Goal: Information Seeking & Learning: Learn about a topic

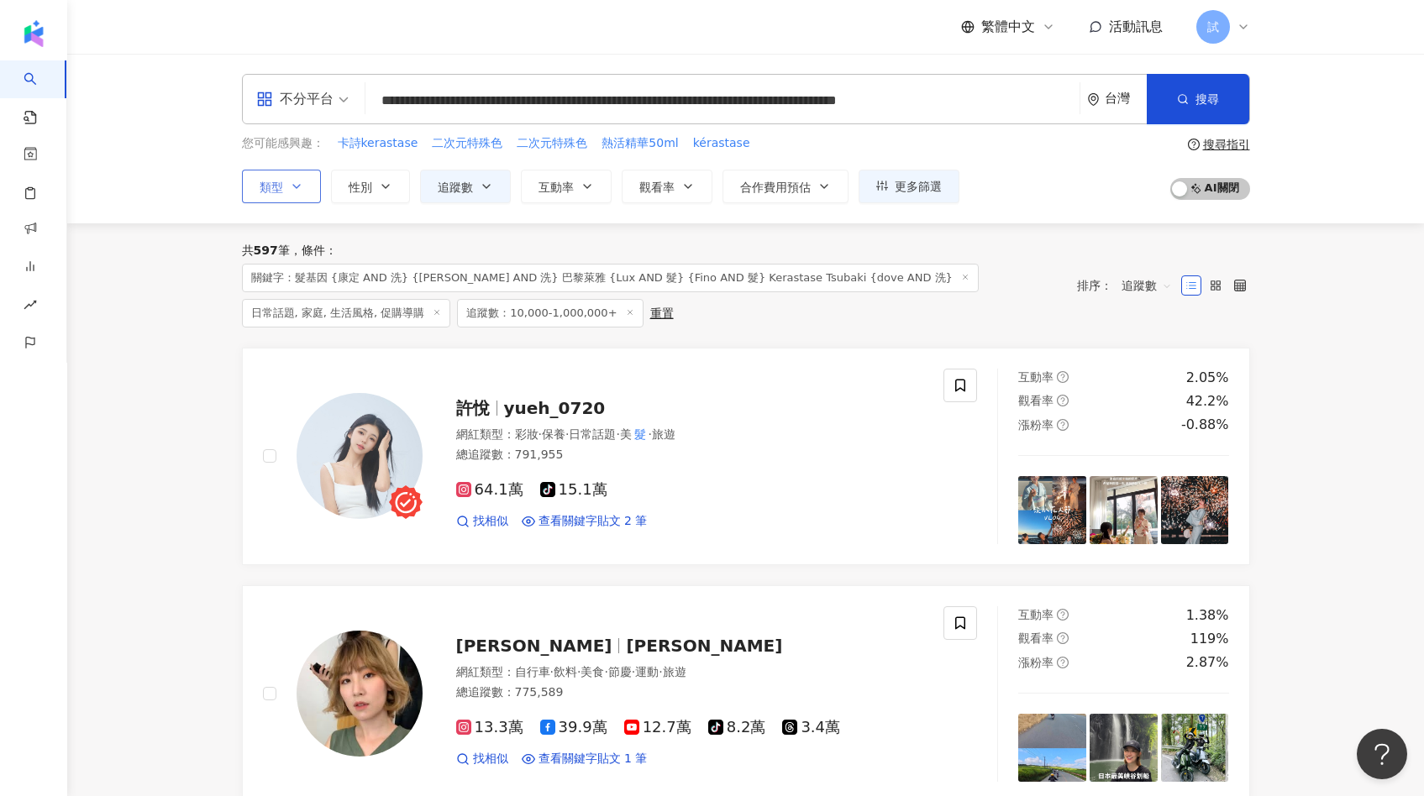
click at [281, 186] on span "類型" at bounding box center [272, 187] width 24 height 13
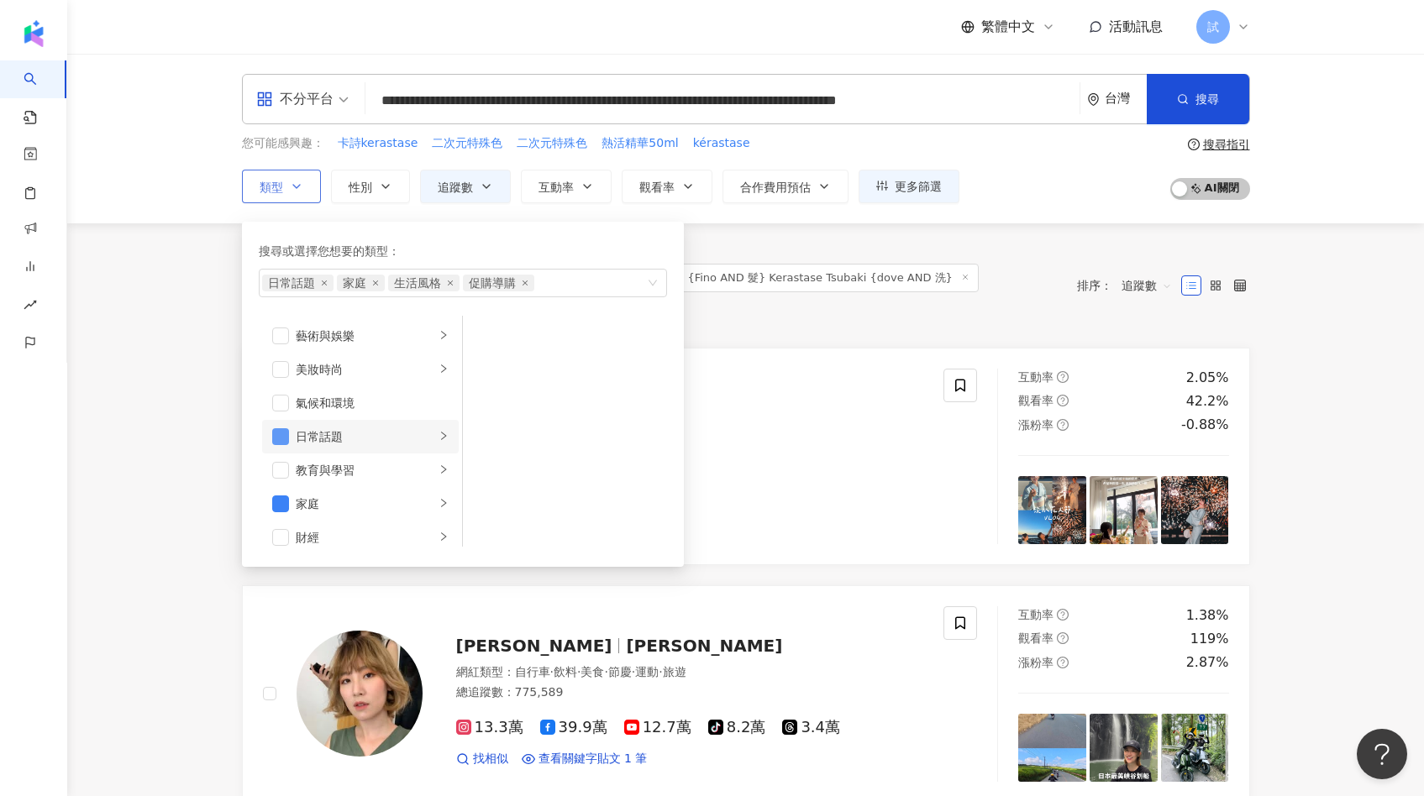
click at [285, 434] on span "button" at bounding box center [280, 436] width 17 height 17
click at [280, 431] on span "button" at bounding box center [280, 436] width 17 height 17
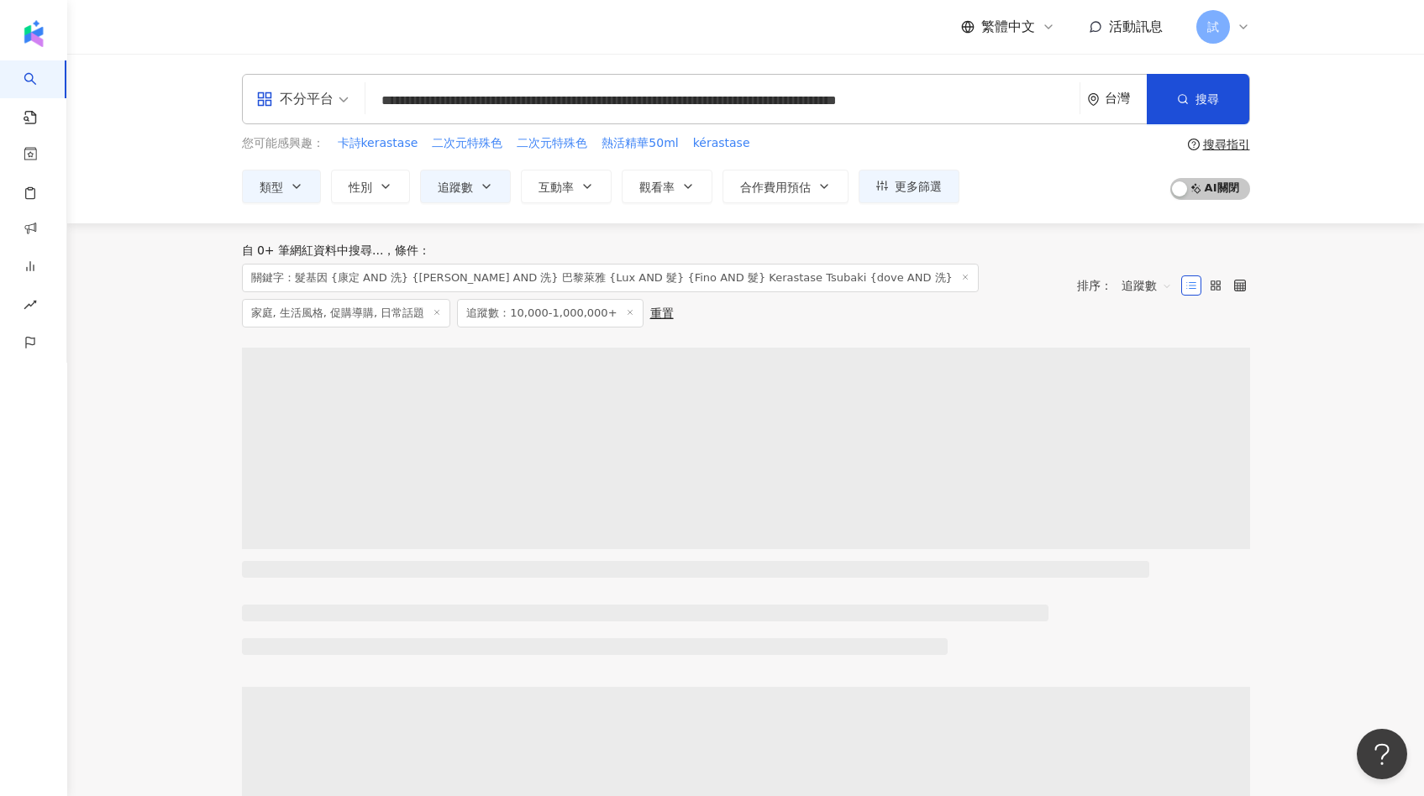
click at [926, 316] on div "自 0+ 筆網紅資料中搜尋... 條件 ： 關鍵字：髮基因 {康定 AND 洗} {ROOTON AND 洗} 巴黎萊雅 {Lux AND 髮} {Fino …" at bounding box center [746, 285] width 1008 height 124
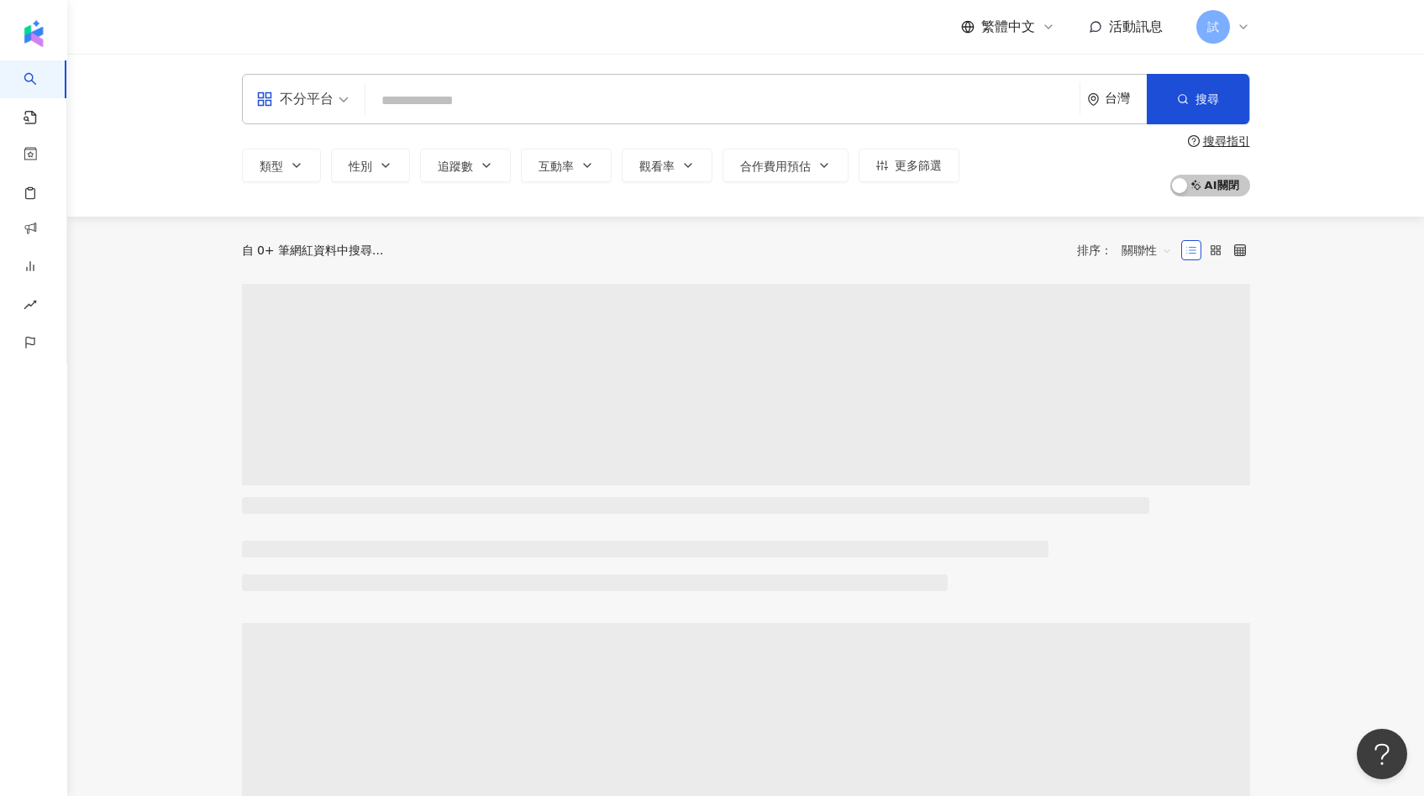
click at [533, 96] on input "search" at bounding box center [722, 101] width 700 height 32
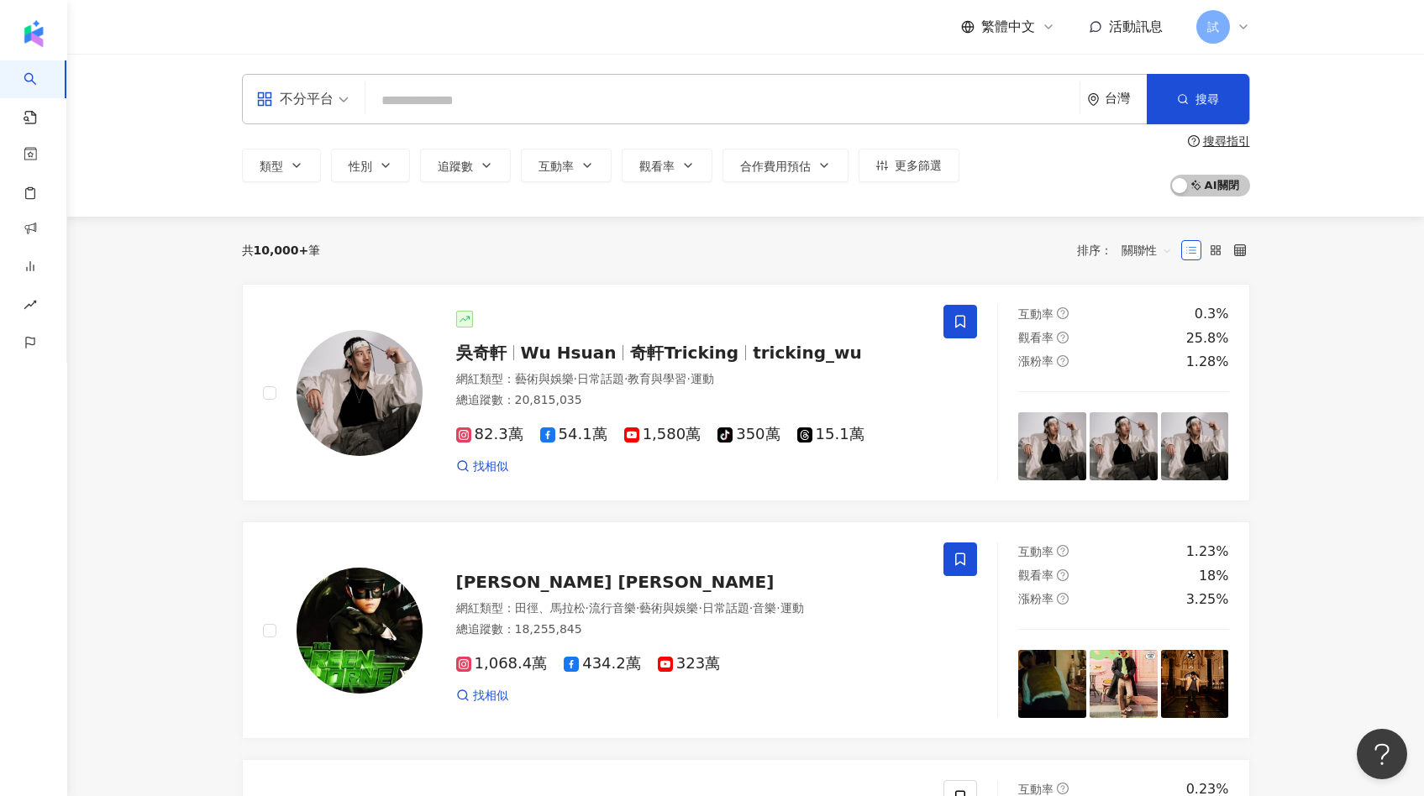
click at [533, 96] on input "search" at bounding box center [722, 101] width 700 height 32
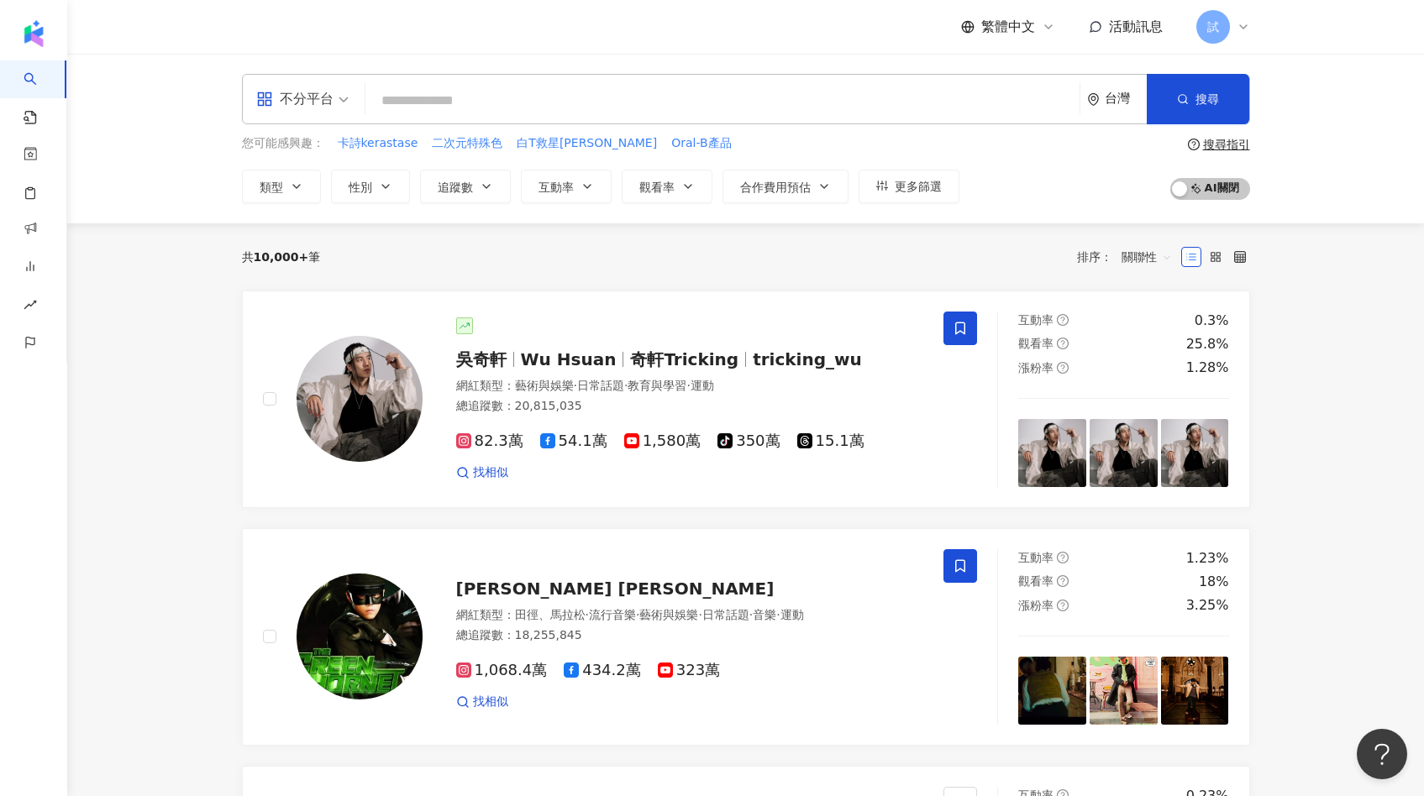
click at [726, 103] on input "search" at bounding box center [722, 101] width 700 height 32
paste input "**********"
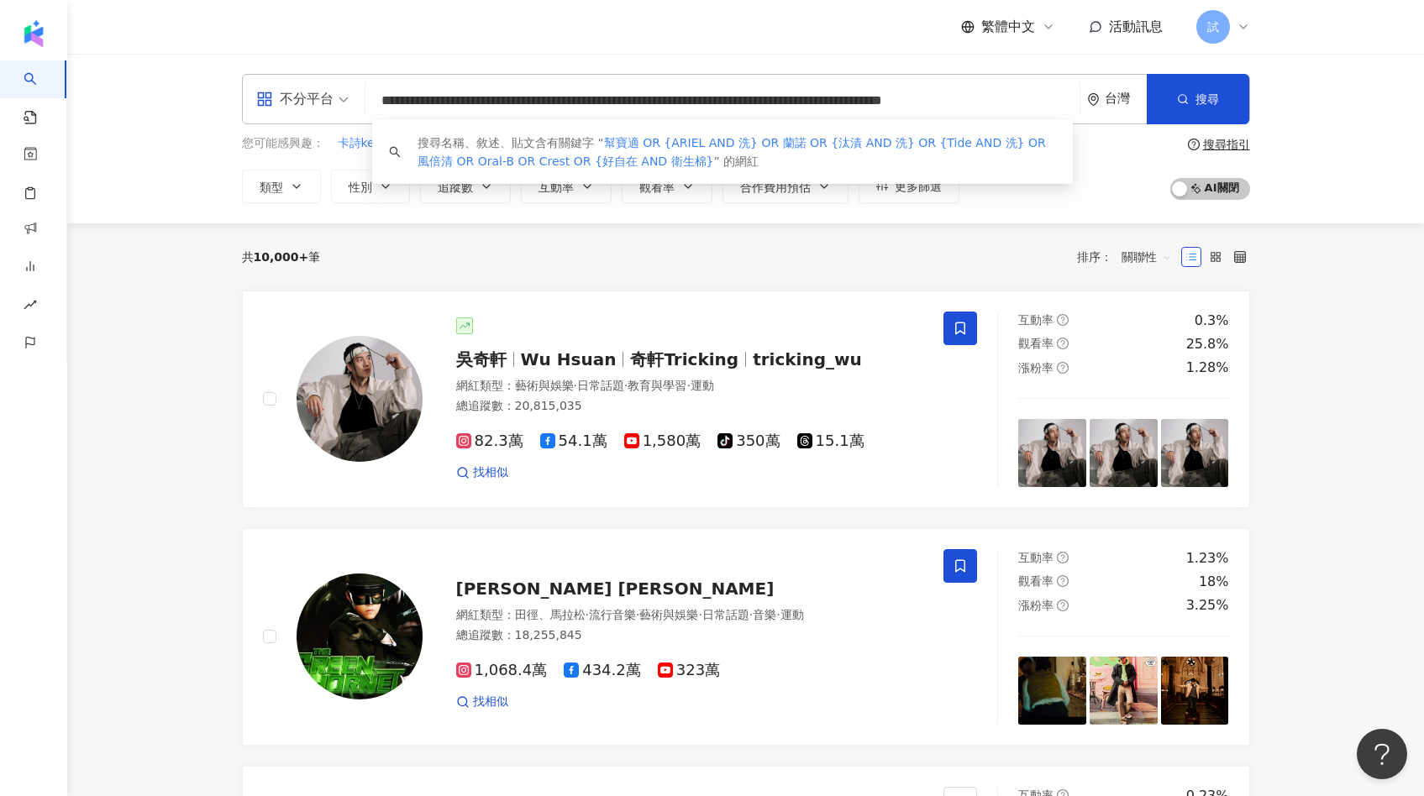
scroll to position [0, 114]
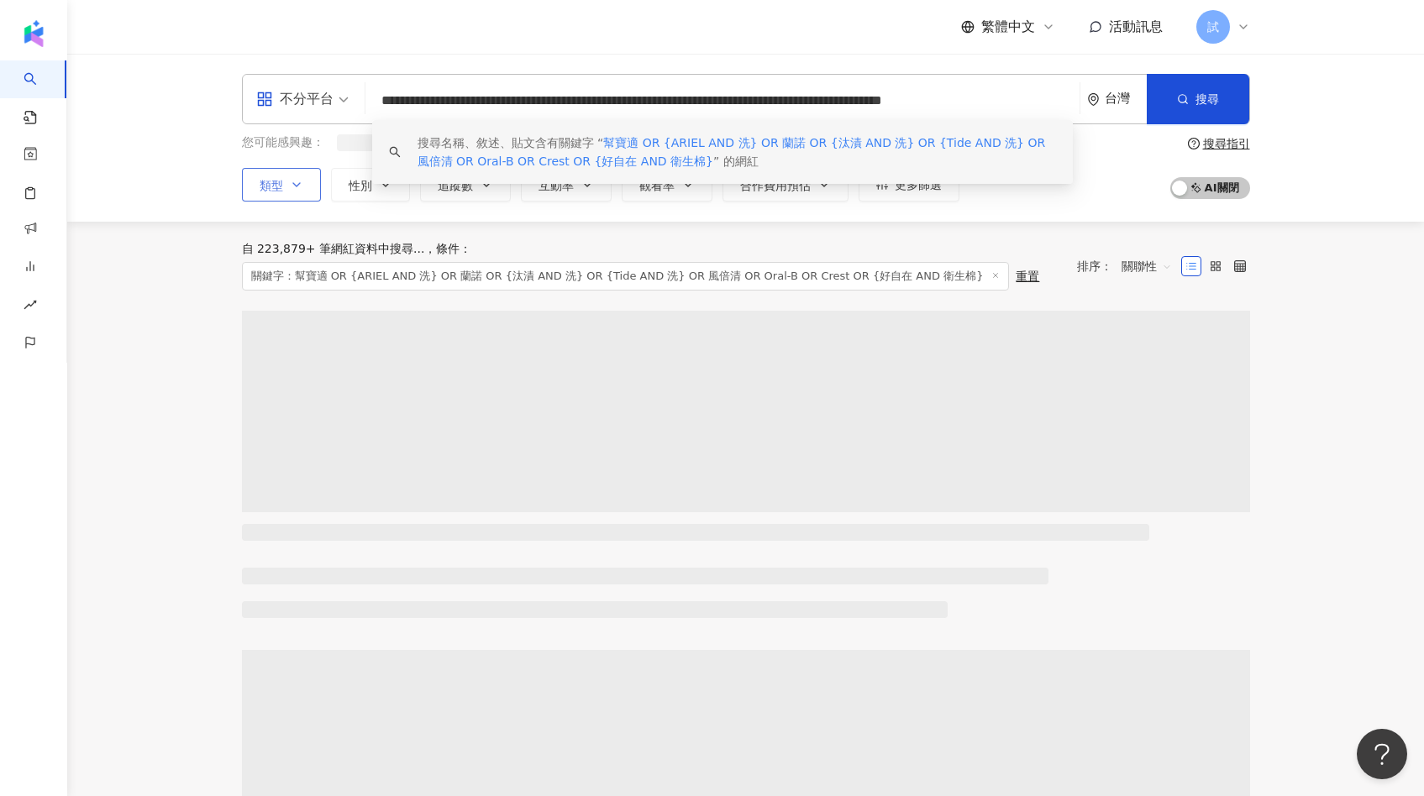
type input "**********"
click at [298, 186] on icon "button" at bounding box center [296, 184] width 13 height 13
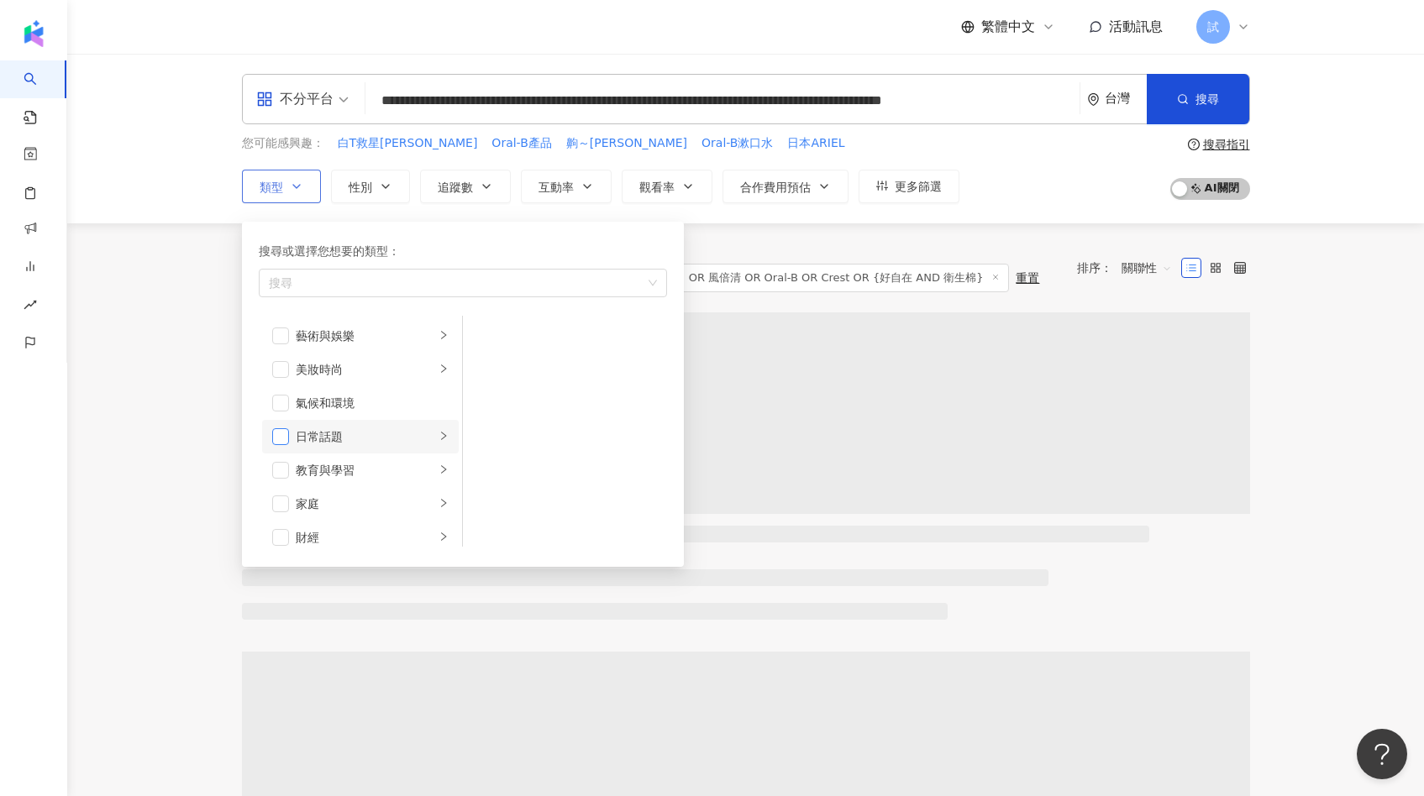
click at [286, 433] on span "button" at bounding box center [280, 436] width 17 height 17
click at [283, 467] on span "button" at bounding box center [280, 472] width 17 height 17
click at [282, 391] on span "button" at bounding box center [280, 388] width 17 height 17
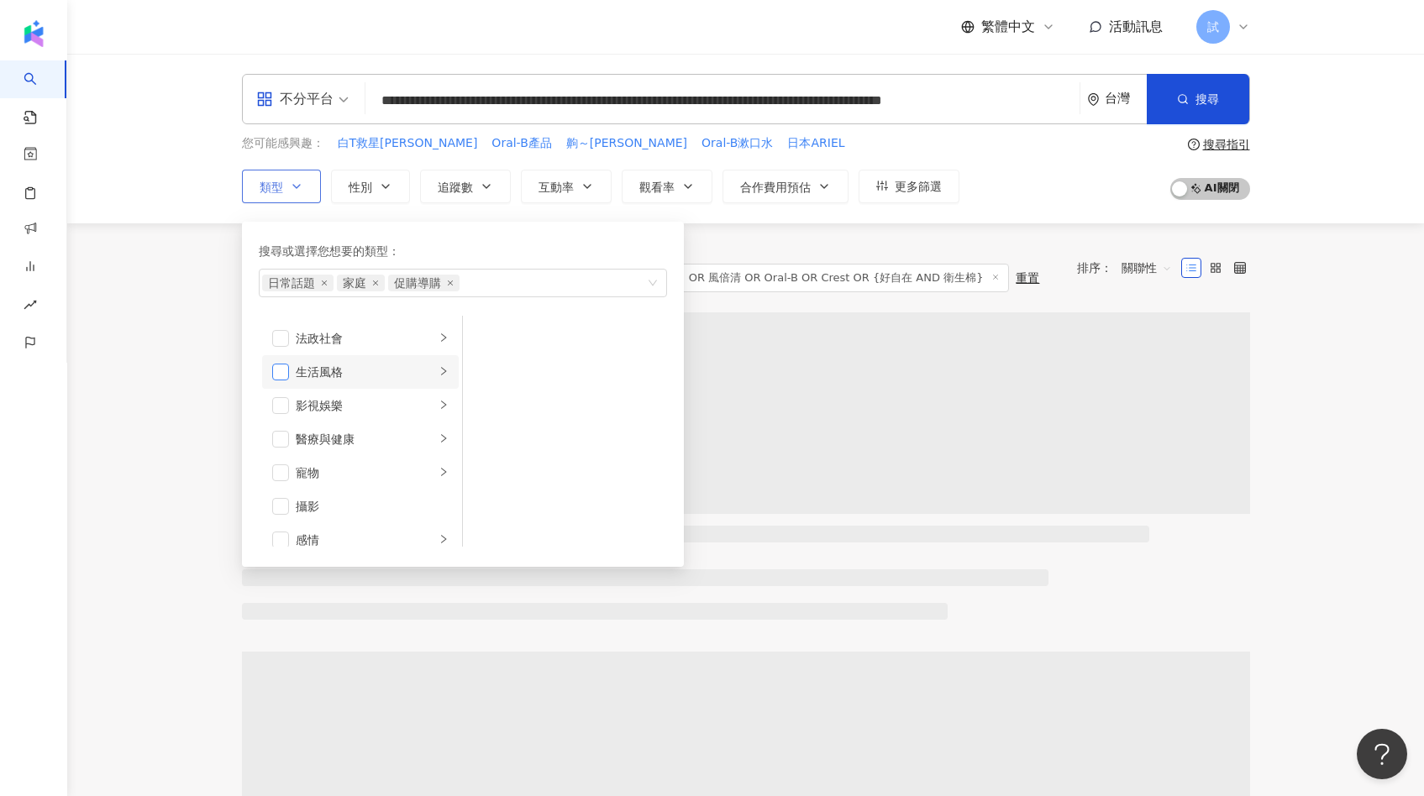
click at [282, 372] on span "button" at bounding box center [280, 372] width 17 height 17
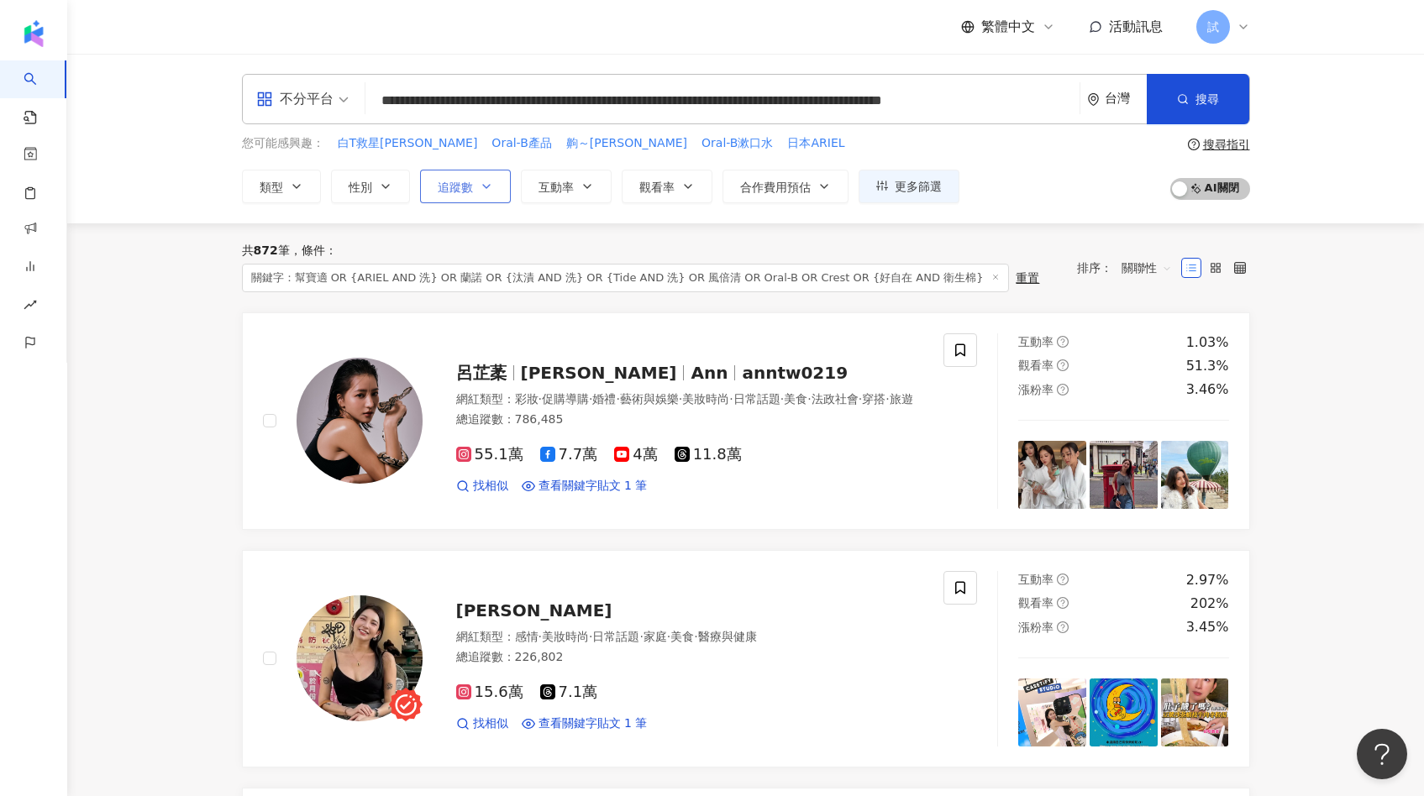
click at [485, 193] on button "追蹤數" at bounding box center [465, 187] width 91 height 34
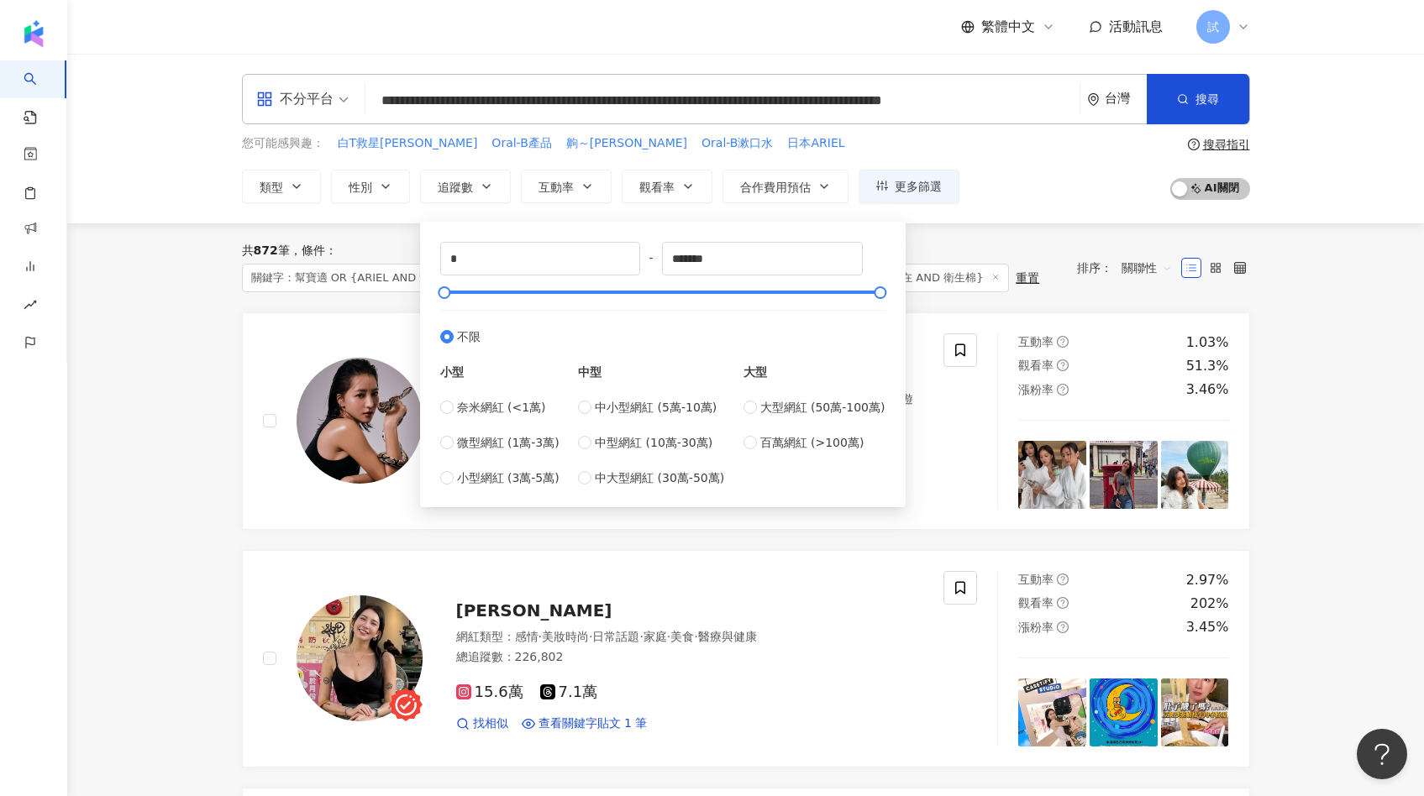
click at [394, 234] on div "共 872 筆 條件 ： 關鍵字：幫寶適 OR {ARIEL AND 洗} OR 蘭諾 OR {汰漬 AND 洗} OR {Tide AND 洗} OR 風倍…" at bounding box center [746, 267] width 1008 height 89
